Goal: Obtain resource: Download file/media

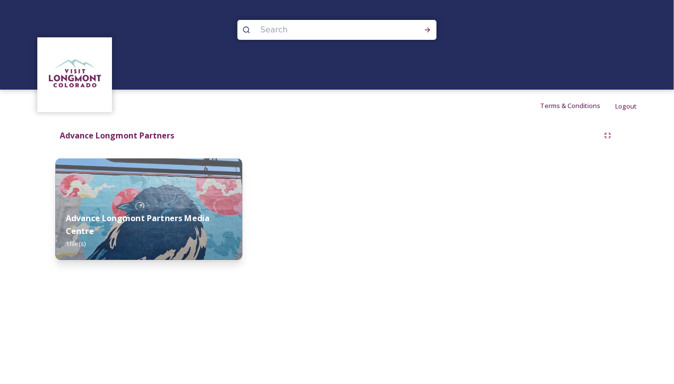
click at [216, 175] on img at bounding box center [148, 209] width 187 height 102
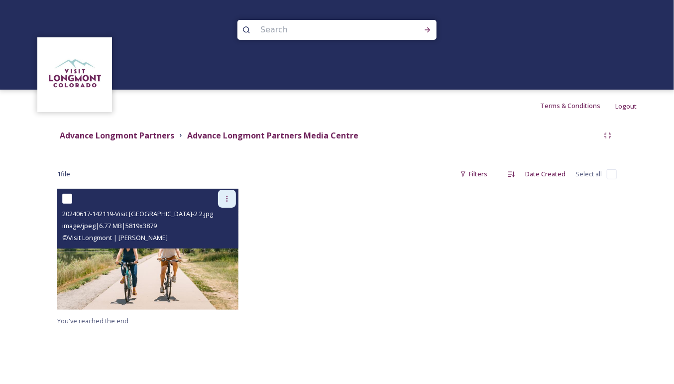
click at [227, 199] on icon at bounding box center [226, 199] width 1 height 6
click at [219, 236] on span "Download" at bounding box center [215, 239] width 30 height 9
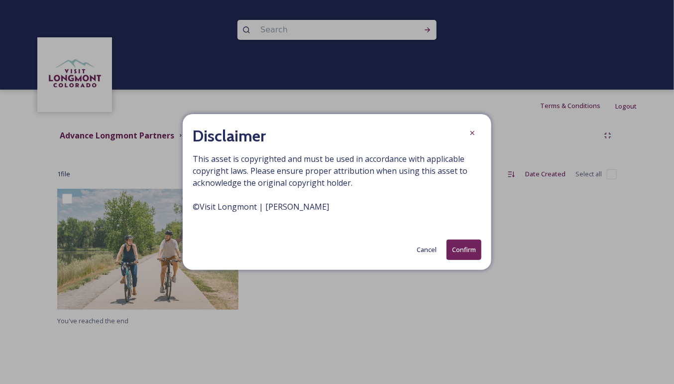
click at [430, 247] on button "Cancel" at bounding box center [427, 249] width 30 height 19
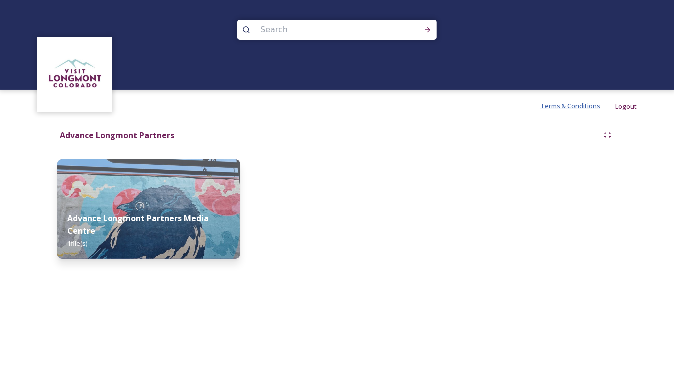
click at [561, 106] on span "Terms & Conditions" at bounding box center [570, 105] width 60 height 9
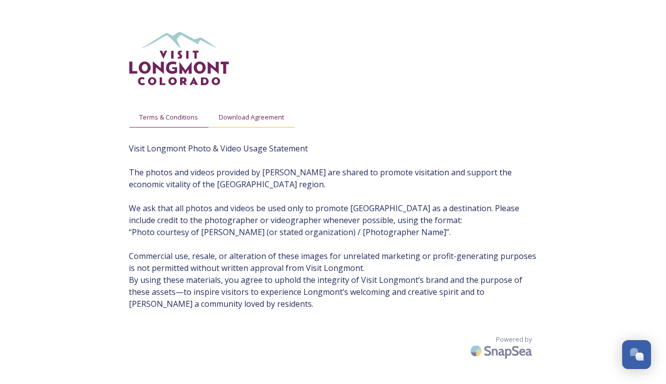
click at [256, 117] on span "Download Agreement" at bounding box center [251, 116] width 65 height 9
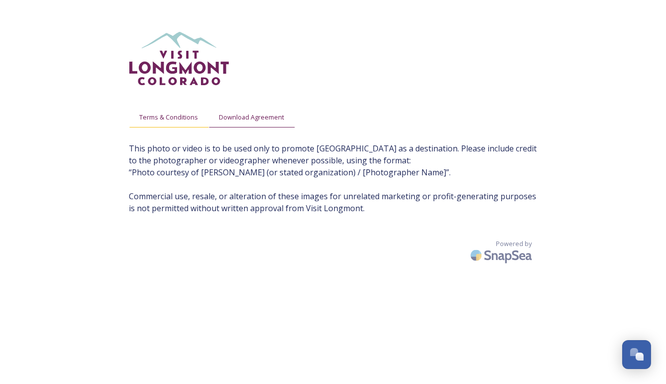
click at [169, 115] on span "Terms & Conditions" at bounding box center [169, 116] width 59 height 9
